Goal: Information Seeking & Learning: Learn about a topic

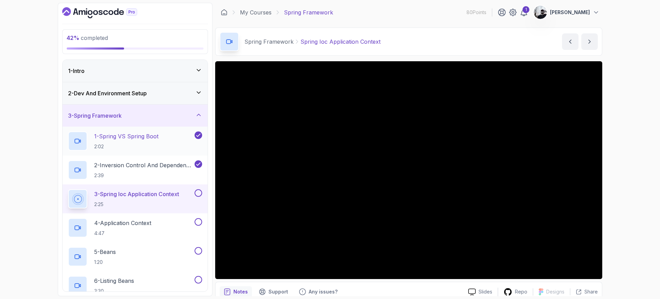
click at [137, 144] on p "2:02" at bounding box center [126, 146] width 64 height 7
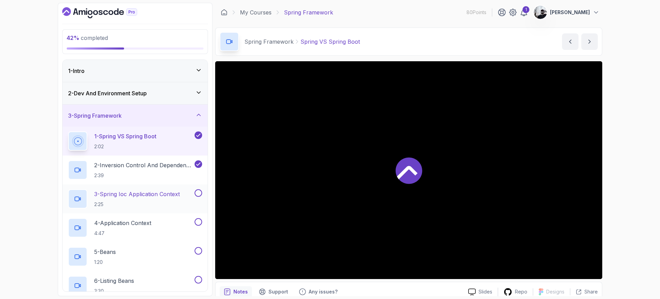
click at [133, 194] on p "3 - Spring Ioc Application Context" at bounding box center [137, 194] width 86 height 8
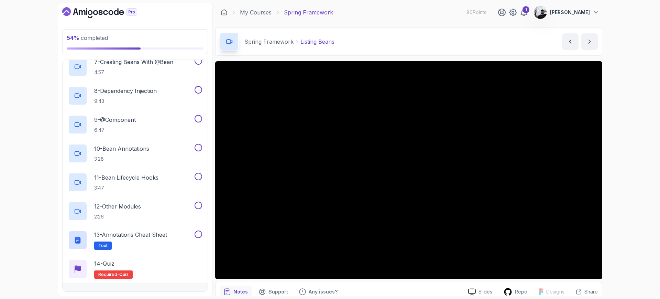
scroll to position [246, 0]
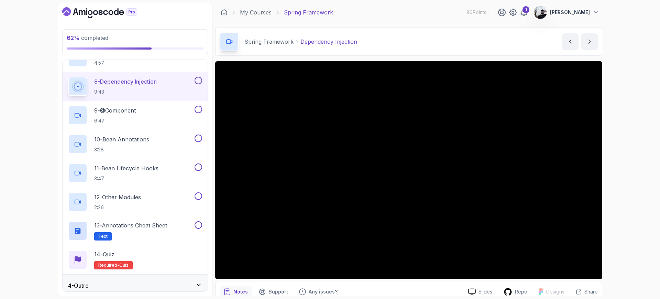
scroll to position [262, 0]
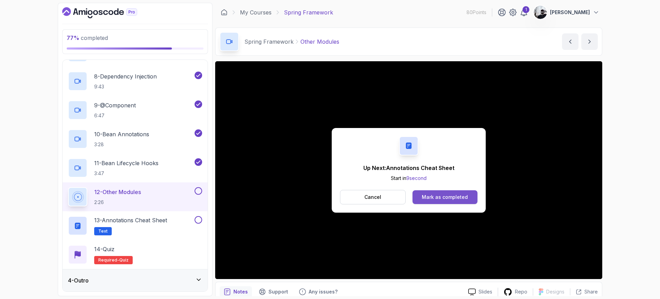
click at [434, 202] on button "Mark as completed" at bounding box center [444, 197] width 65 height 14
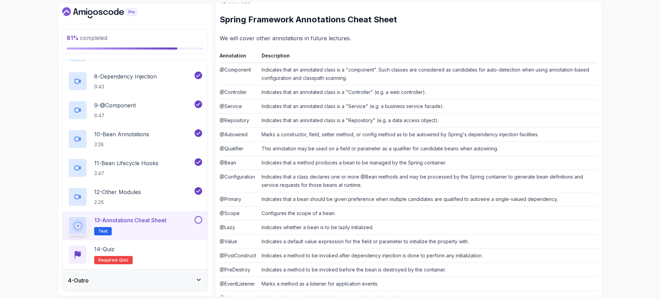
scroll to position [119, 0]
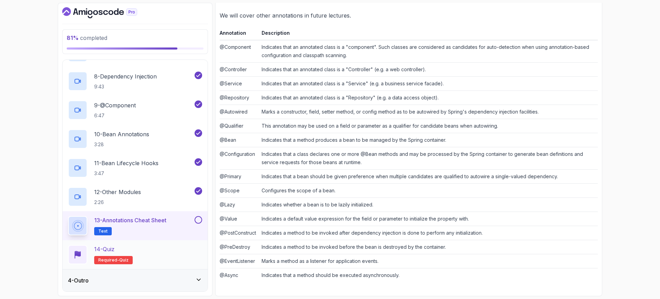
click at [156, 257] on div "14 - Quiz Required- quiz" at bounding box center [135, 254] width 134 height 19
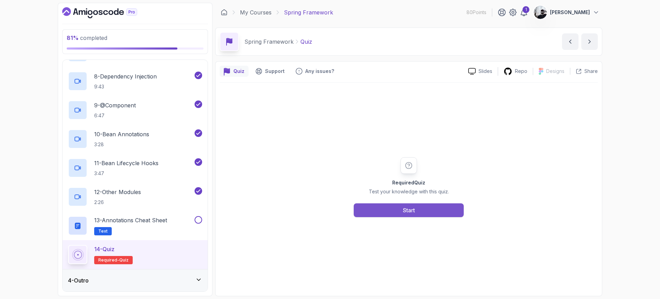
click at [415, 215] on button "Start" at bounding box center [409, 210] width 110 height 14
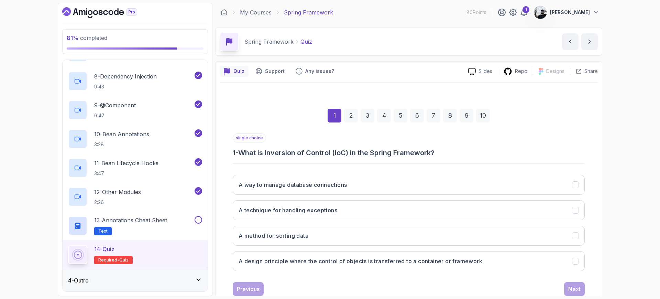
scroll to position [13, 0]
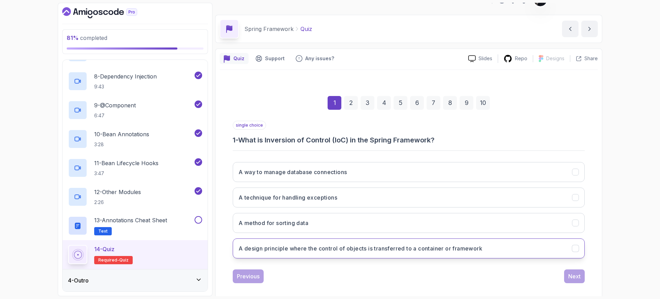
click at [384, 250] on h3 "A design principle where the control of objects is transferred to a container o…" at bounding box center [361, 248] width 244 height 8
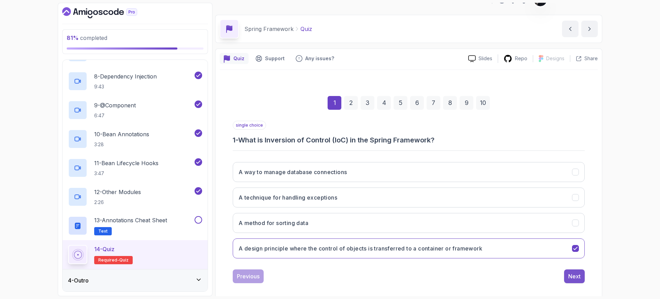
click at [581, 276] on button "Next" at bounding box center [574, 276] width 21 height 14
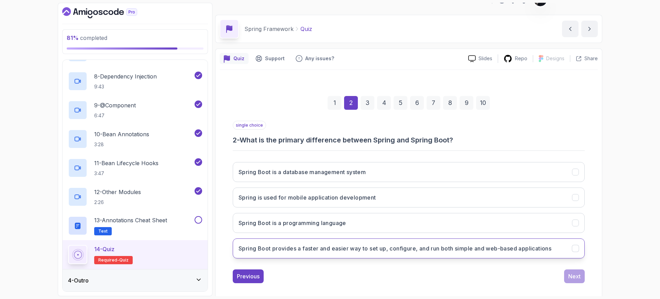
click at [385, 254] on button "Spring Boot provides a faster and easier way to set up, configure, and run both…" at bounding box center [409, 248] width 352 height 20
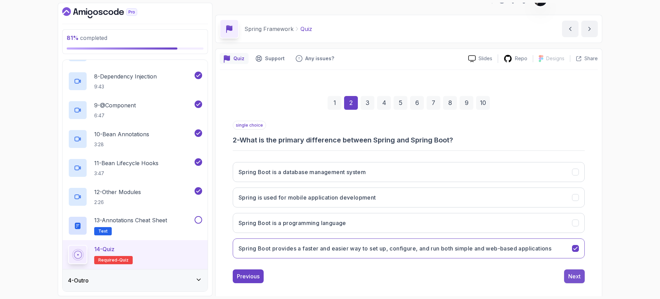
click at [576, 275] on div "Next" at bounding box center [574, 276] width 12 height 8
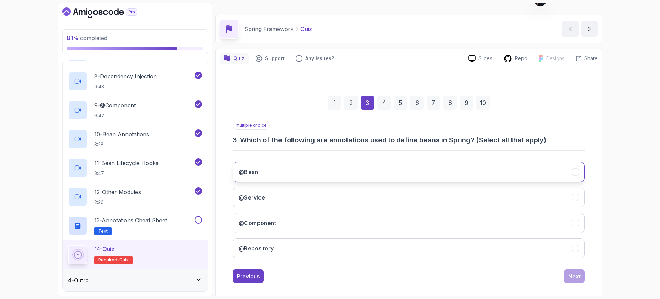
click at [370, 176] on button "@Bean" at bounding box center [409, 172] width 352 height 20
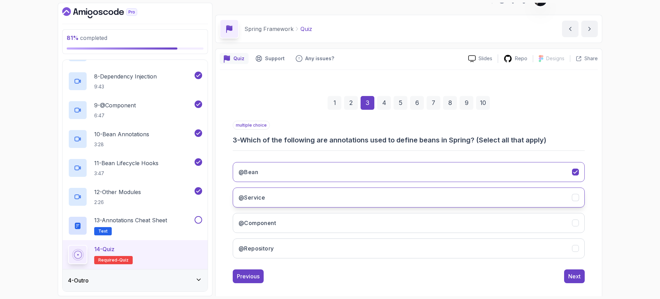
click at [357, 202] on button "@Service" at bounding box center [409, 197] width 352 height 20
click at [357, 222] on button "@Component" at bounding box center [409, 223] width 352 height 20
drag, startPoint x: 379, startPoint y: 251, endPoint x: 418, endPoint y: 256, distance: 39.6
click at [379, 251] on button "@Repository" at bounding box center [409, 248] width 352 height 20
click at [584, 275] on button "Next" at bounding box center [574, 276] width 21 height 14
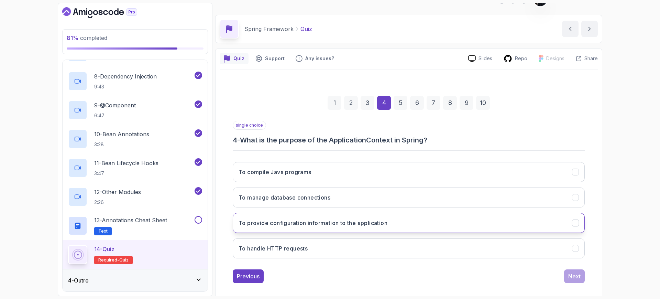
click at [346, 221] on h3 "To provide configuration information to the application" at bounding box center [313, 223] width 149 height 8
click at [573, 277] on div "Next" at bounding box center [574, 276] width 12 height 8
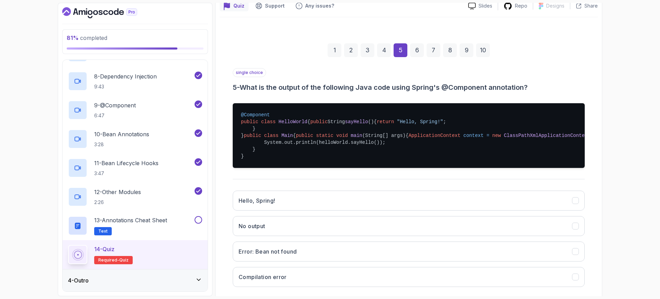
scroll to position [148, 0]
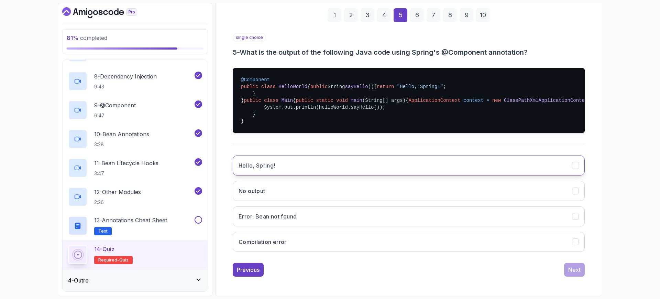
click at [268, 164] on h3 "Hello, Spring!" at bounding box center [257, 165] width 37 height 8
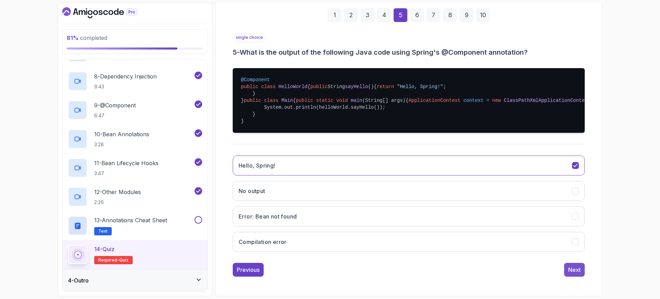
click at [570, 275] on button "Next" at bounding box center [574, 270] width 21 height 14
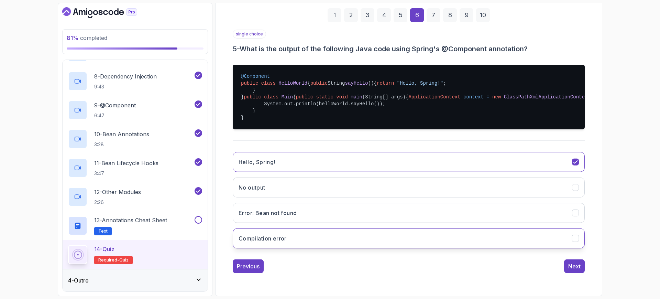
scroll to position [19, 0]
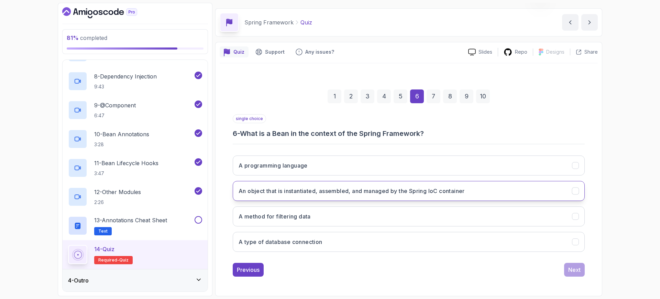
click at [437, 193] on h3 "An object that is instantiated, assembled, and managed by the Spring IoC contai…" at bounding box center [352, 191] width 226 height 8
click at [580, 270] on div "Next" at bounding box center [574, 269] width 12 height 8
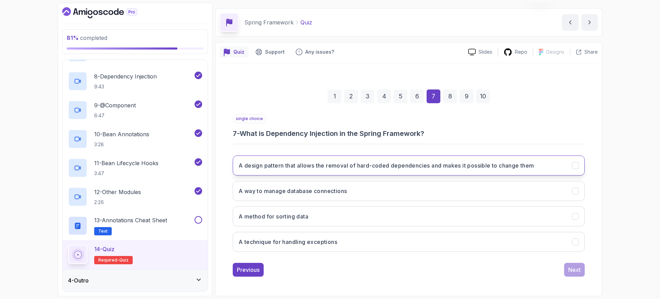
click at [399, 169] on button "A design pattern that allows the removal of hard-coded dependencies and makes i…" at bounding box center [409, 165] width 352 height 20
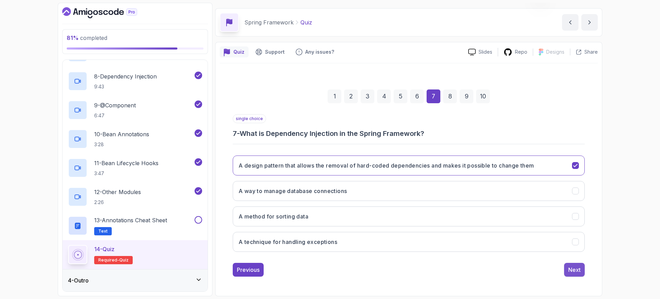
click at [574, 272] on div "Next" at bounding box center [574, 269] width 12 height 8
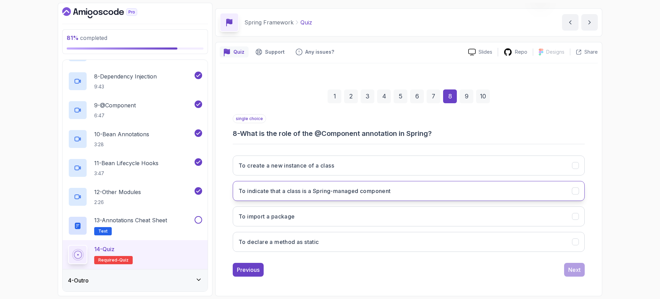
click at [426, 190] on button "To indicate that a class is a Spring-managed component" at bounding box center [409, 191] width 352 height 20
click at [570, 269] on div "Next" at bounding box center [574, 269] width 12 height 8
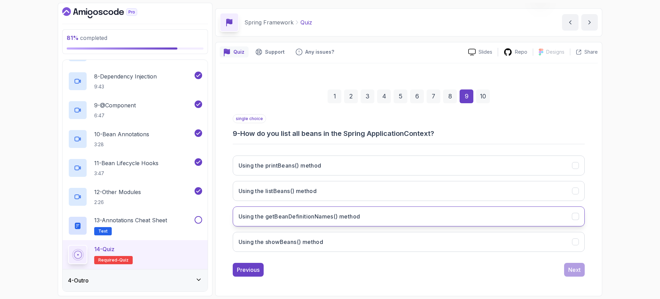
click at [337, 217] on h3 "Using the getBeanDefinitionNames() method" at bounding box center [299, 216] width 121 height 8
click at [341, 220] on h3 "Using the getBeanDefinitionNames() method" at bounding box center [299, 216] width 121 height 8
click at [577, 270] on div "Next" at bounding box center [574, 269] width 12 height 8
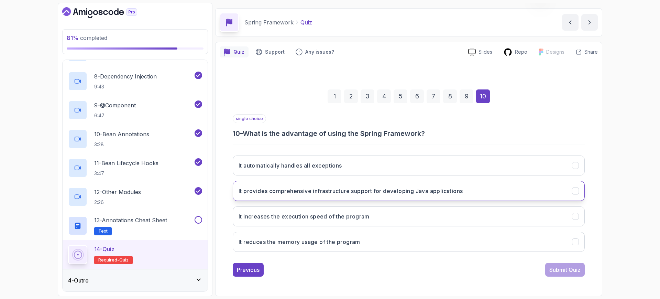
click at [490, 194] on button "It provides comprehensive infrastructure support for developing Java applicatio…" at bounding box center [409, 191] width 352 height 20
click at [559, 273] on div "Submit Quiz" at bounding box center [564, 269] width 31 height 8
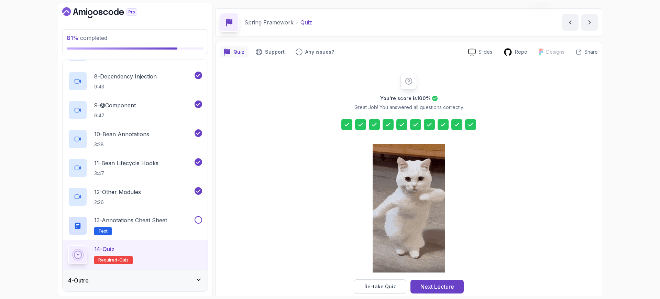
scroll to position [31, 0]
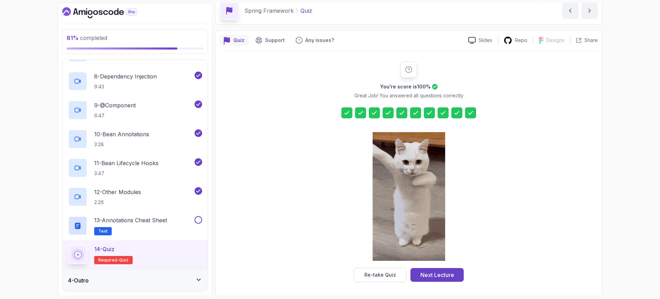
click at [445, 273] on div "Next Lecture" at bounding box center [437, 275] width 34 height 8
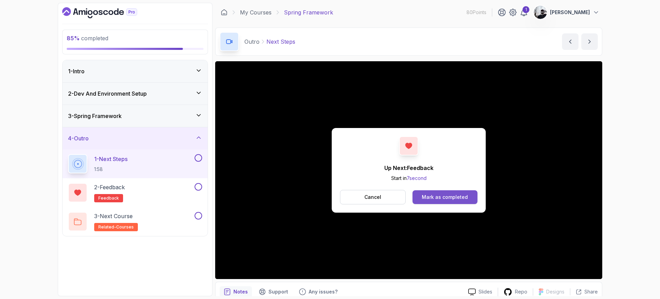
click at [439, 198] on div "Mark as completed" at bounding box center [445, 197] width 46 height 7
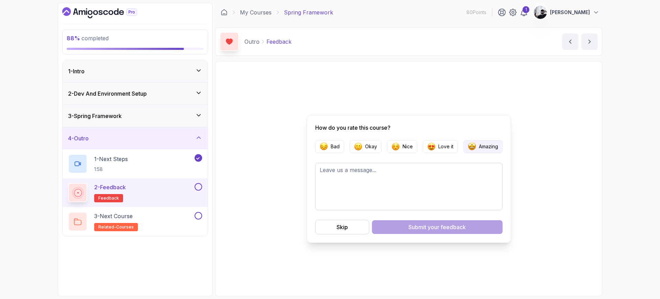
click at [481, 147] on p "Amazing" at bounding box center [488, 146] width 19 height 7
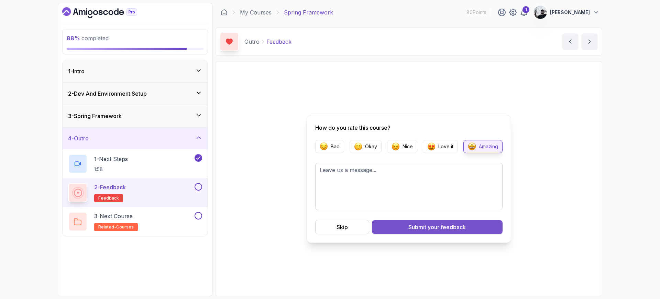
click at [432, 226] on span "your feedback" at bounding box center [447, 227] width 38 height 8
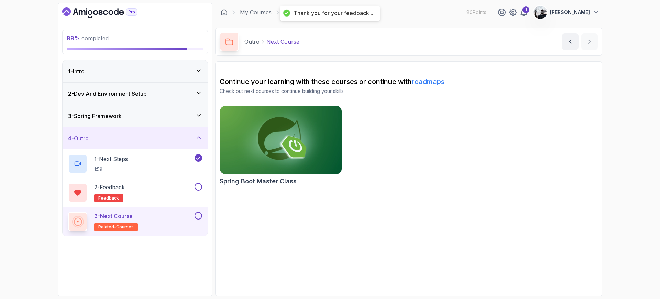
click at [200, 215] on button at bounding box center [199, 216] width 8 height 8
click at [309, 133] on img at bounding box center [281, 139] width 128 height 71
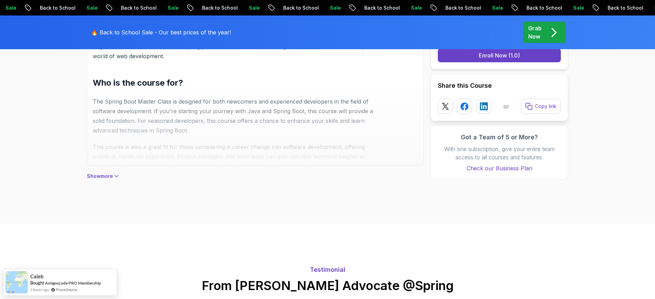
scroll to position [237, 0]
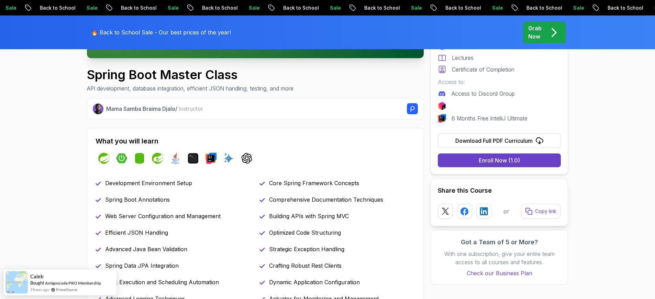
scroll to position [0, 0]
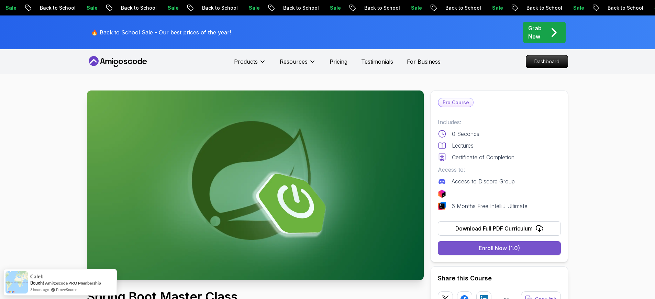
click at [488, 250] on div "Enroll Now (1.0)" at bounding box center [499, 248] width 41 height 8
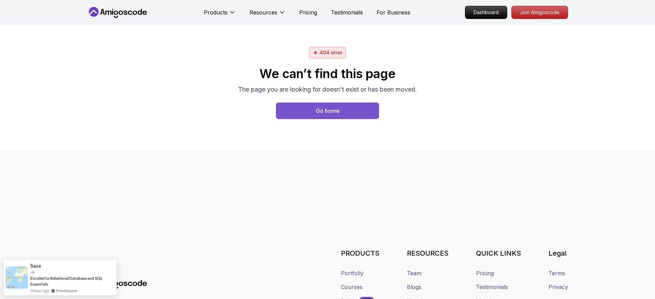
click at [319, 106] on button "Go home" at bounding box center [327, 110] width 103 height 16
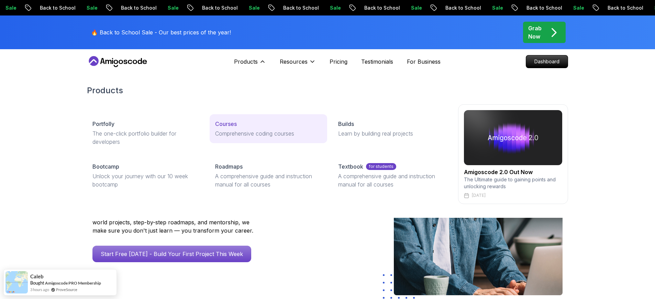
click at [247, 133] on p "Comprehensive coding courses" at bounding box center [268, 133] width 106 height 8
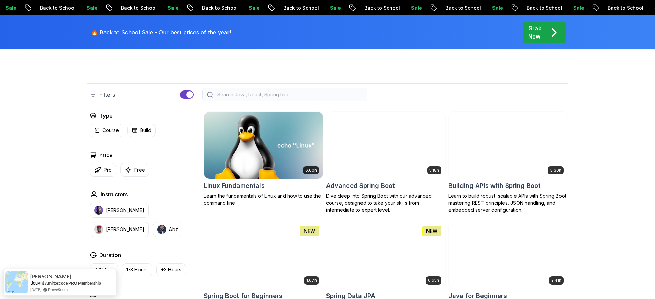
scroll to position [297, 0]
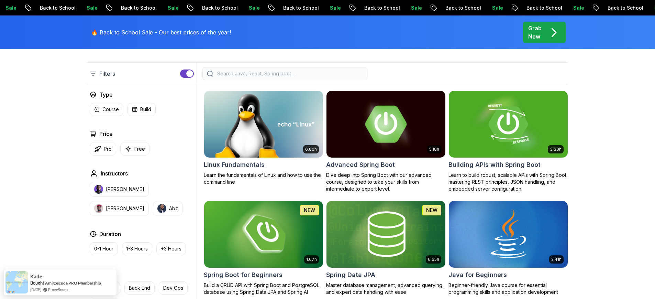
scroll to position [187, 0]
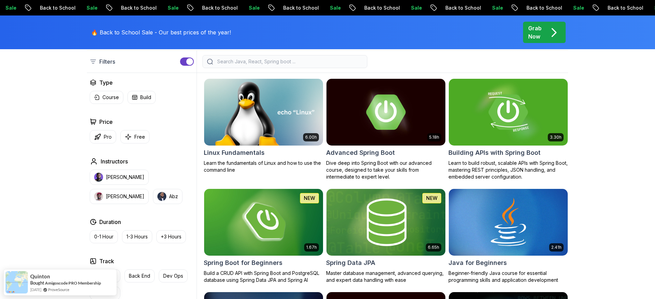
click at [406, 240] on img at bounding box center [385, 222] width 125 height 70
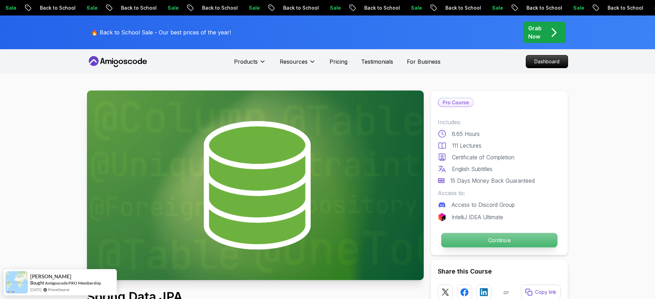
click at [524, 241] on p "Continue" at bounding box center [499, 240] width 116 height 14
